Goal: Find specific page/section: Find specific page/section

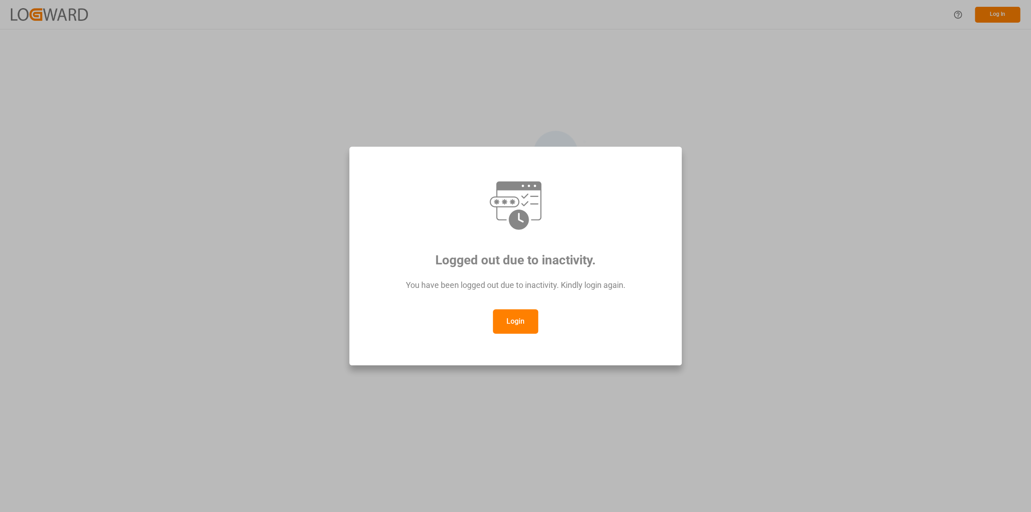
click at [509, 327] on button "Login" at bounding box center [515, 321] width 45 height 24
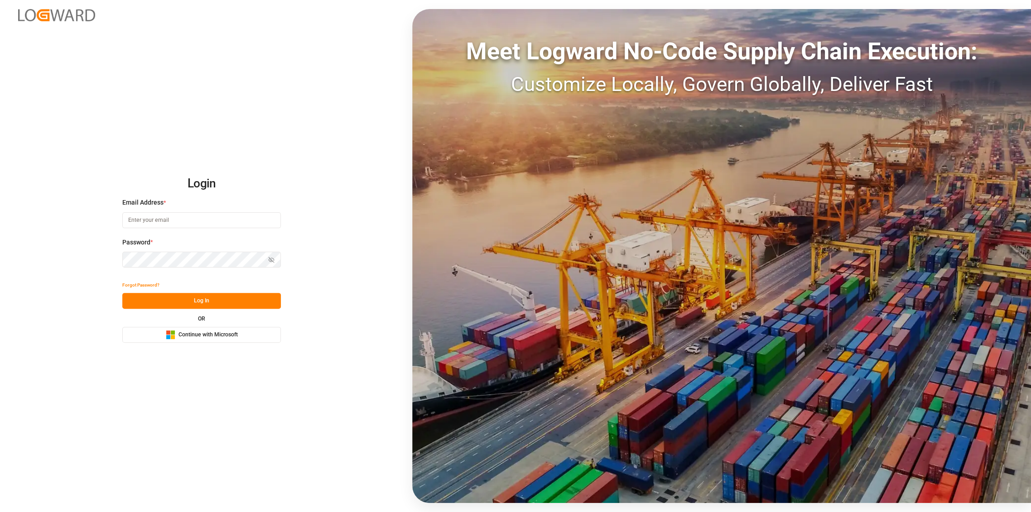
click at [229, 334] on span "Continue with Microsoft" at bounding box center [207, 335] width 59 height 8
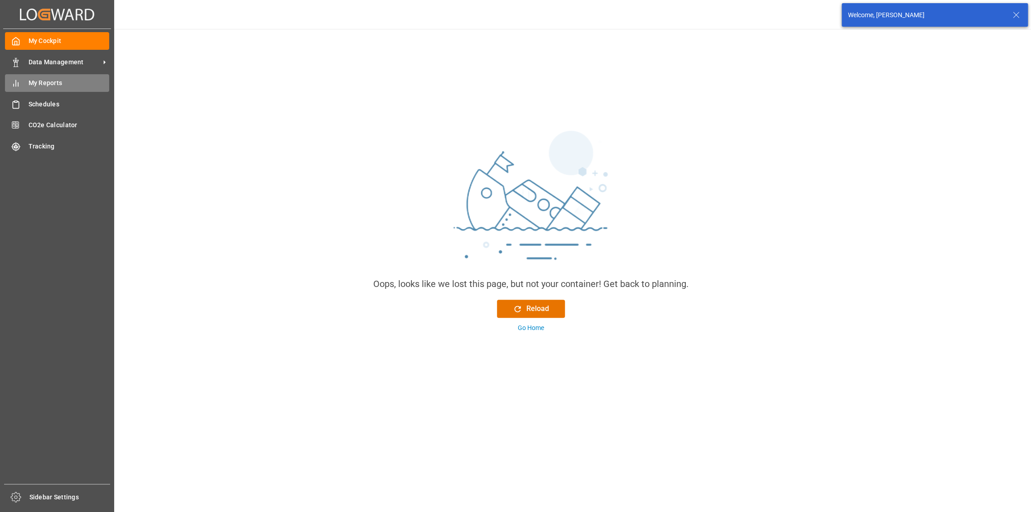
click at [45, 80] on span "My Reports" at bounding box center [69, 83] width 81 height 10
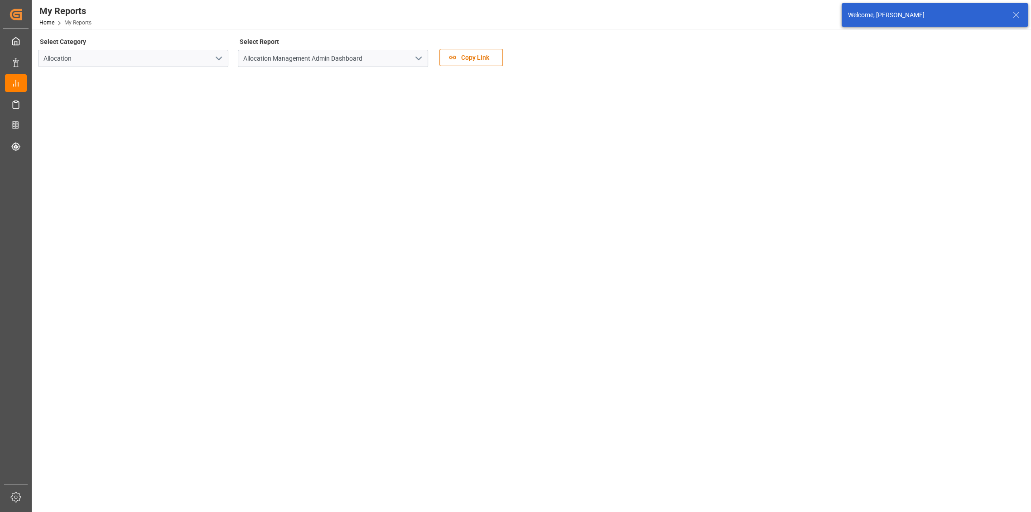
click at [419, 58] on icon "open menu" at bounding box center [418, 58] width 11 height 11
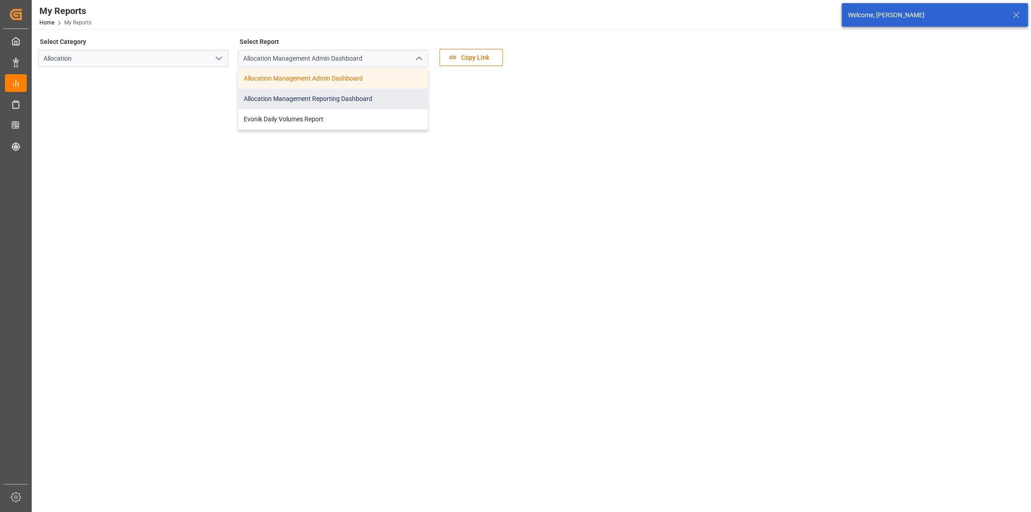
click at [341, 101] on div "Allocation Management Reporting Dashboard" at bounding box center [332, 99] width 189 height 20
